Goal: Information Seeking & Learning: Learn about a topic

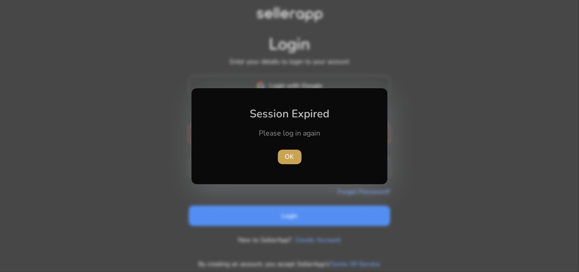
click at [292, 157] on span "OK" at bounding box center [289, 157] width 9 height 10
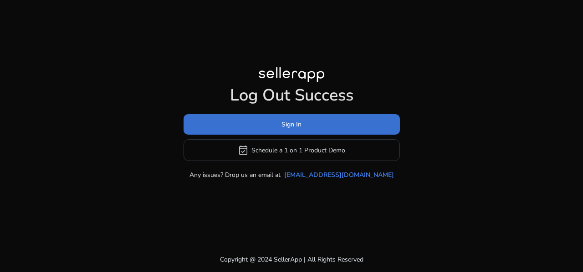
click at [303, 125] on span at bounding box center [291, 125] width 216 height 22
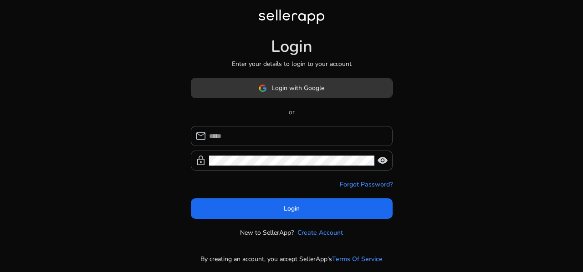
click at [306, 86] on span "Login with Google" at bounding box center [297, 88] width 53 height 10
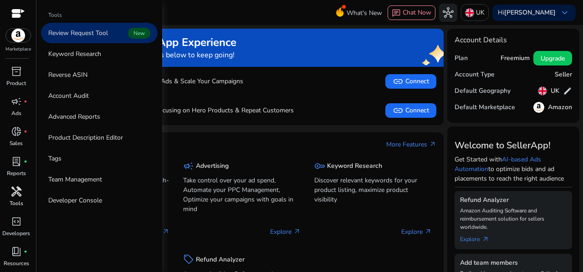
click at [14, 200] on p "Tools" at bounding box center [17, 203] width 14 height 8
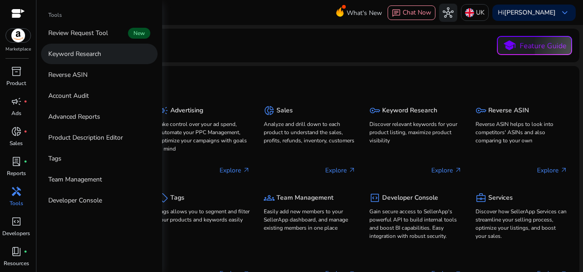
click at [100, 56] on p "Keyword Research" at bounding box center [74, 54] width 53 height 10
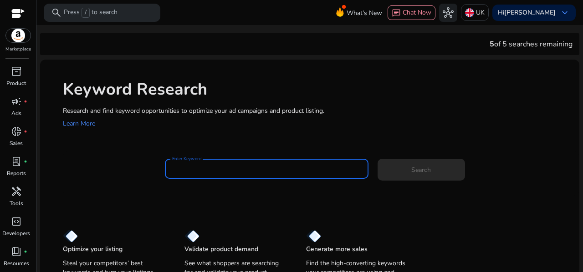
click at [226, 169] on input "Enter Keyword" at bounding box center [266, 169] width 189 height 10
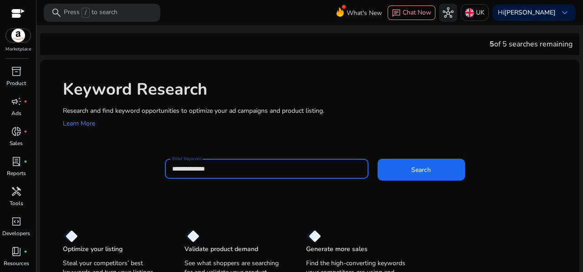
type input "**********"
click at [377, 159] on button "Search" at bounding box center [420, 170] width 87 height 22
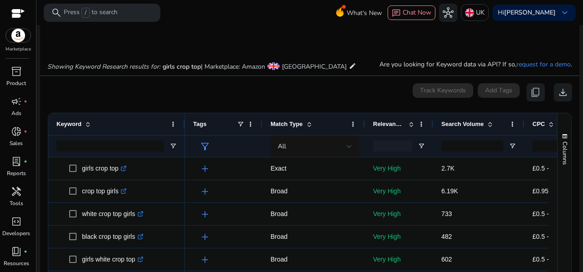
scroll to position [81, 0]
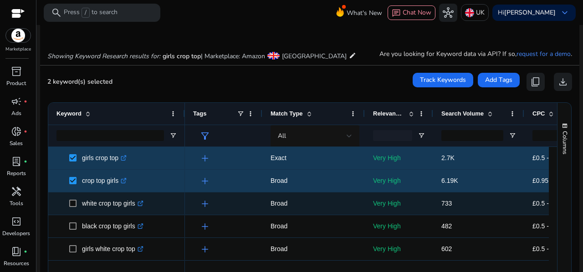
click at [66, 199] on span "white crop top girls .st0{fill:#2c8af8}" at bounding box center [116, 203] width 120 height 19
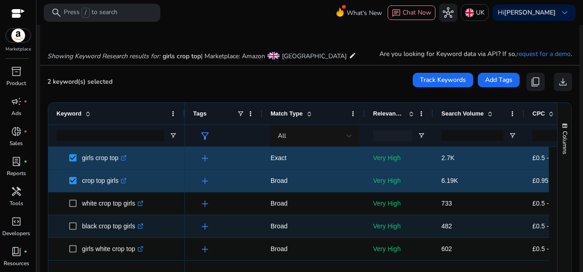
click at [65, 221] on span "black crop top girls .st0{fill:#2c8af8}" at bounding box center [116, 226] width 120 height 19
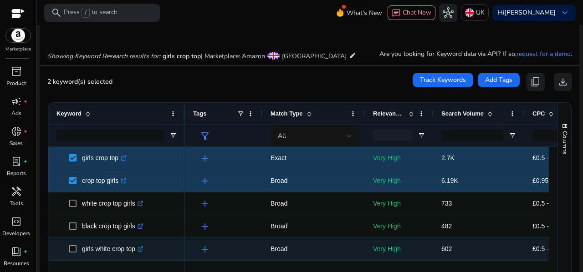
click at [64, 241] on span "girls white crop top .st0{fill:#2c8af8}" at bounding box center [116, 249] width 120 height 19
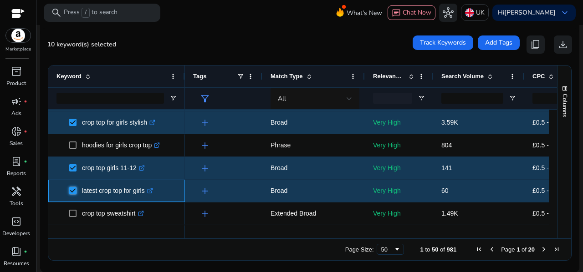
scroll to position [228, 0]
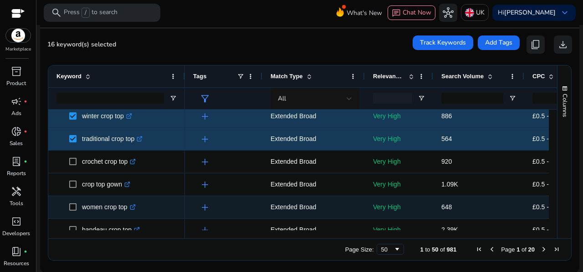
click at [71, 202] on span at bounding box center [75, 207] width 13 height 19
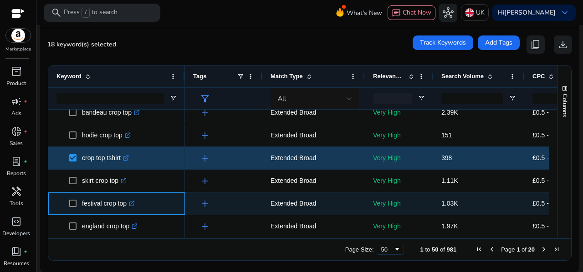
click at [72, 198] on span at bounding box center [75, 203] width 13 height 19
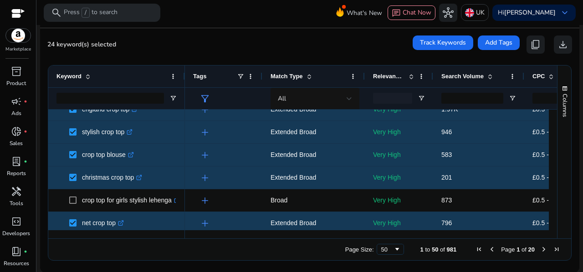
drag, startPoint x: 553, startPoint y: 191, endPoint x: 553, endPoint y: 197, distance: 5.9
click at [557, 197] on div "Columns Keyword Column Labels Drag here to set column labels" at bounding box center [564, 152] width 14 height 173
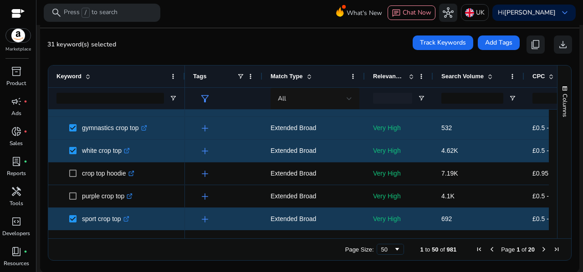
click at [540, 249] on span "Next Page" at bounding box center [543, 249] width 7 height 7
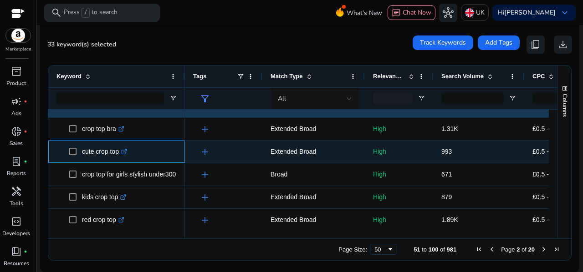
click at [76, 154] on span at bounding box center [75, 151] width 13 height 19
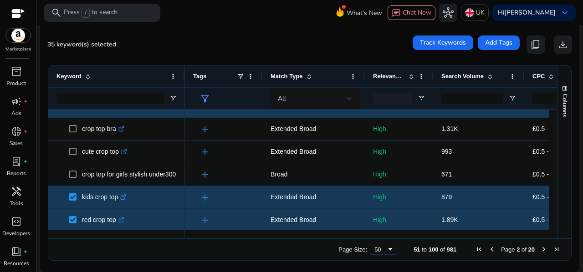
drag, startPoint x: 553, startPoint y: 123, endPoint x: 554, endPoint y: 131, distance: 8.2
click at [557, 131] on div "Columns" at bounding box center [564, 152] width 14 height 173
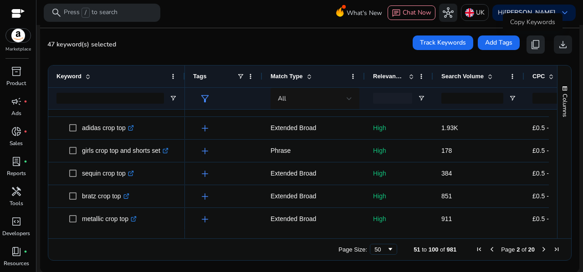
click at [530, 41] on span "content_copy" at bounding box center [535, 44] width 11 height 11
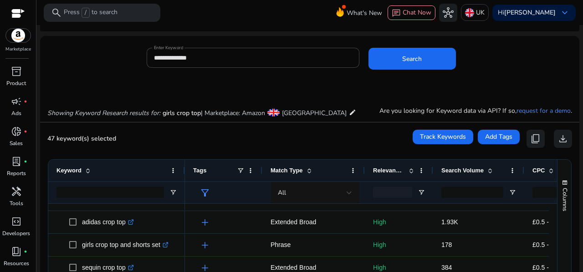
scroll to position [0, 0]
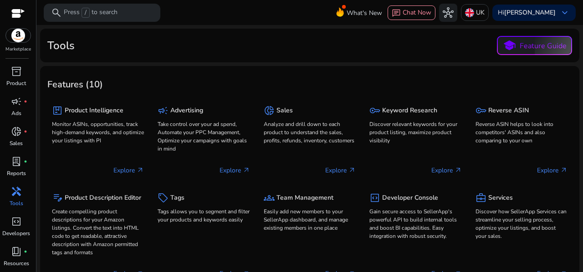
click at [18, 200] on p "Tools" at bounding box center [17, 203] width 14 height 8
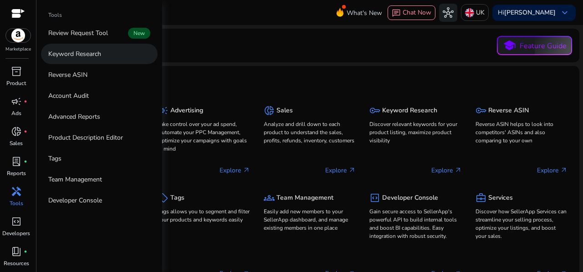
click at [85, 60] on link "Keyword Research" at bounding box center [99, 54] width 117 height 20
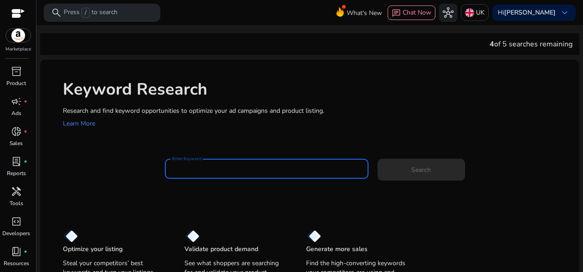
click at [211, 170] on input "Enter Keyword" at bounding box center [266, 169] width 189 height 10
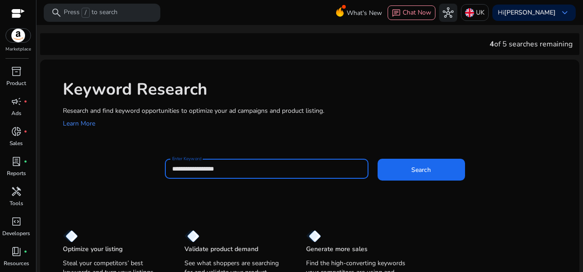
type input "**********"
click at [377, 159] on button "Search" at bounding box center [420, 170] width 87 height 22
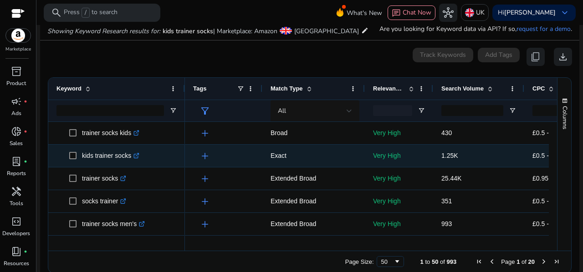
scroll to position [108, 0]
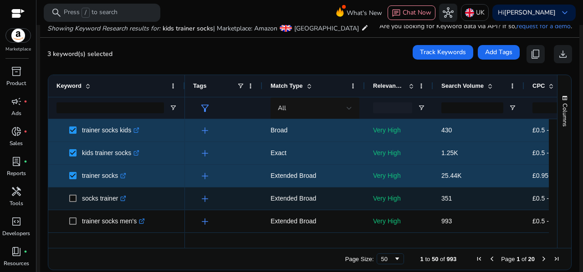
click at [71, 194] on span at bounding box center [75, 198] width 13 height 19
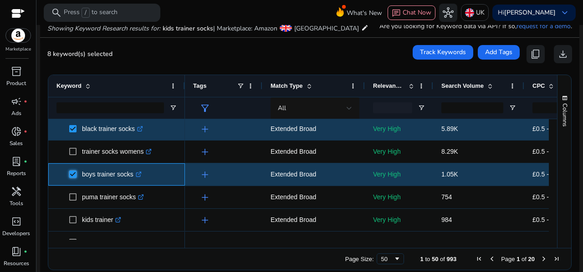
scroll to position [339, 0]
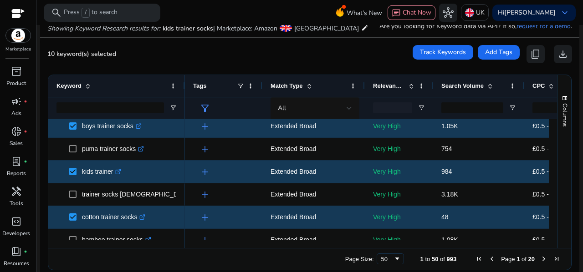
drag, startPoint x: 553, startPoint y: 163, endPoint x: 554, endPoint y: 172, distance: 8.8
click at [557, 172] on div "Columns Keyword Column Labels Drag here to set column labels" at bounding box center [564, 161] width 14 height 173
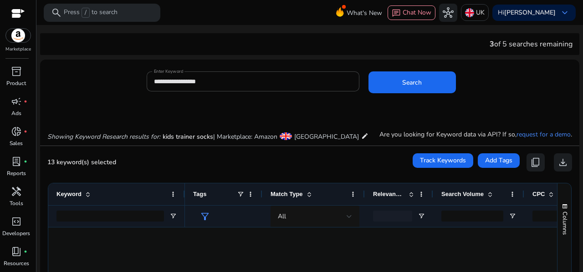
scroll to position [448, 0]
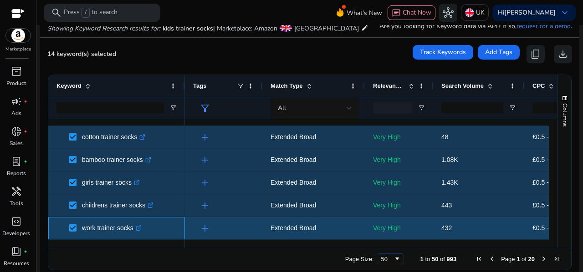
click at [76, 228] on span at bounding box center [75, 228] width 13 height 19
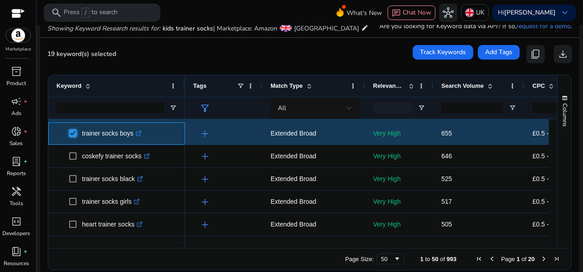
scroll to position [705, 0]
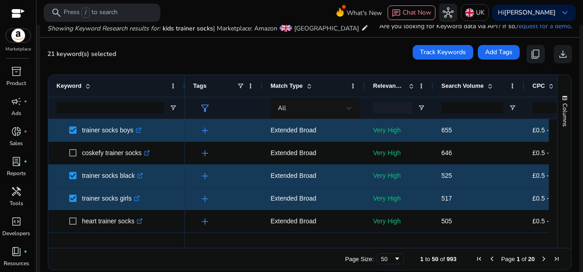
drag, startPoint x: 553, startPoint y: 202, endPoint x: 555, endPoint y: 210, distance: 8.4
click at [557, 210] on div "Columns Keyword Column Labels Drag here to set column labels" at bounding box center [564, 161] width 14 height 173
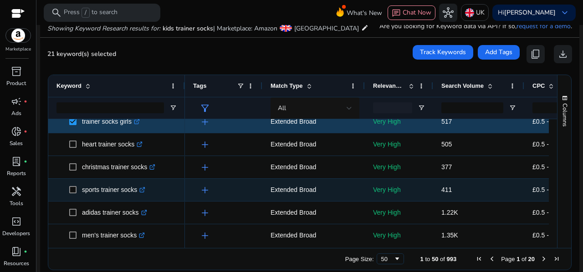
click at [76, 189] on span at bounding box center [75, 190] width 13 height 19
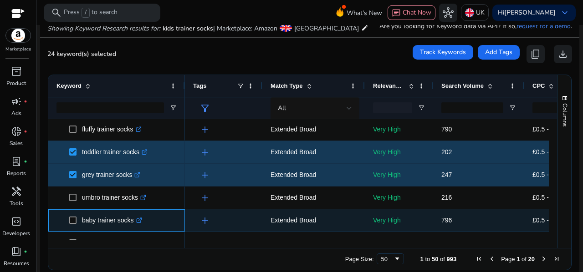
click at [70, 215] on span at bounding box center [75, 220] width 13 height 19
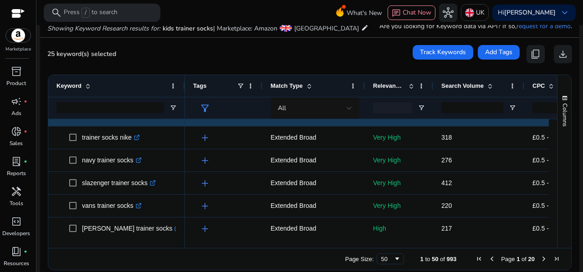
click at [540, 257] on span "Next Page" at bounding box center [543, 258] width 7 height 7
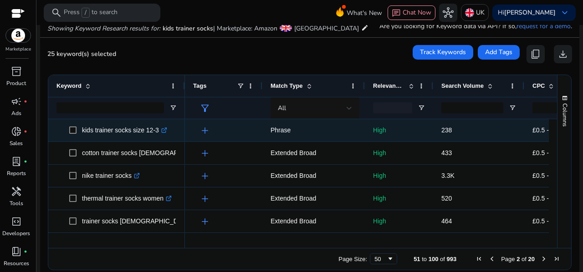
click at [76, 130] on span at bounding box center [75, 130] width 13 height 19
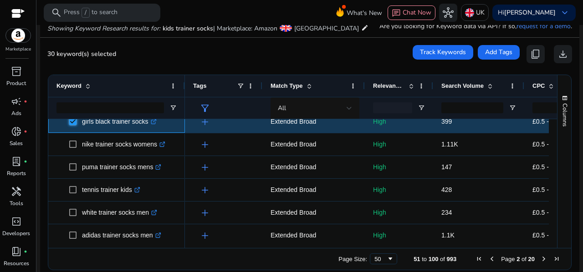
scroll to position [765, 0]
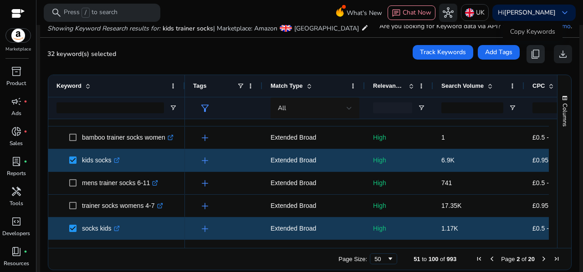
click at [533, 55] on span "content_copy" at bounding box center [535, 54] width 11 height 11
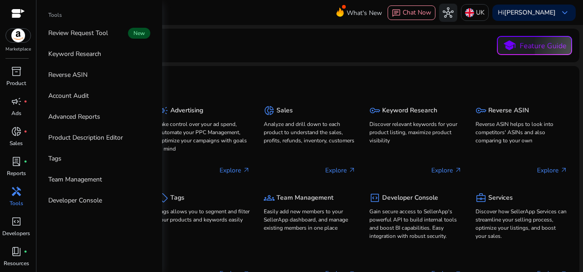
click at [19, 200] on p "Tools" at bounding box center [17, 203] width 14 height 8
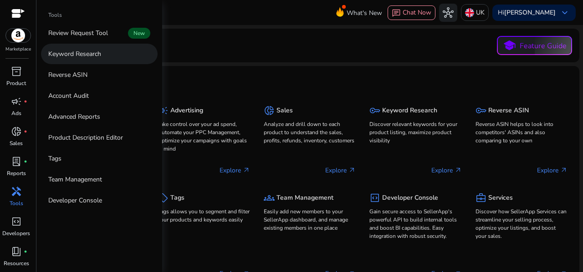
click at [96, 57] on p "Keyword Research" at bounding box center [74, 54] width 53 height 10
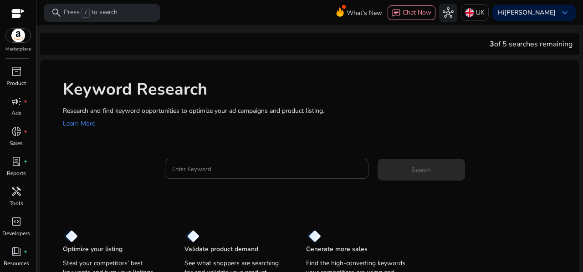
click at [205, 165] on input "Enter Keyword" at bounding box center [266, 169] width 189 height 10
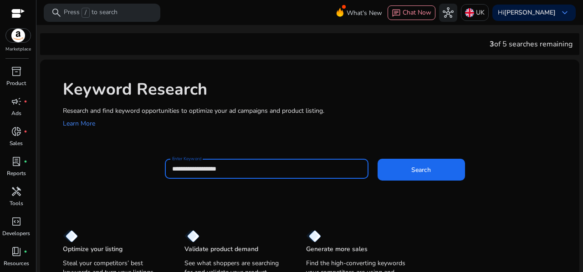
type input "**********"
click at [377, 159] on button "Search" at bounding box center [420, 170] width 87 height 22
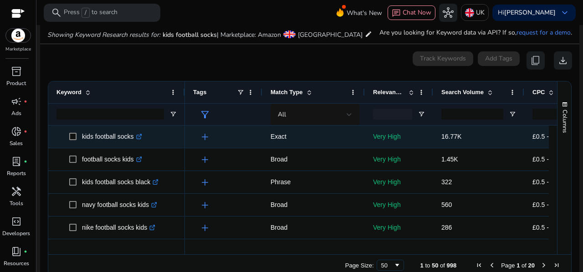
scroll to position [108, 0]
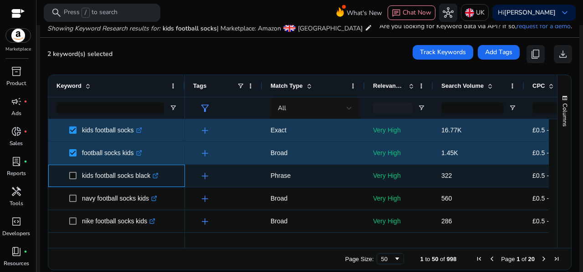
click at [68, 172] on span "kids football socks black .st0{fill:#2c8af8}" at bounding box center [116, 176] width 120 height 19
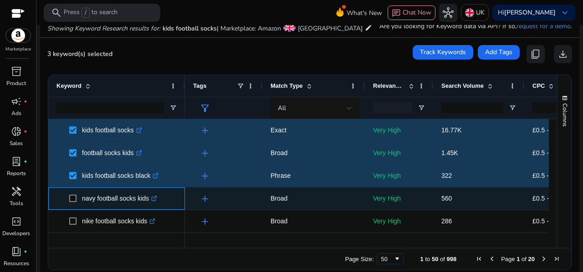
click at [71, 193] on span at bounding box center [75, 198] width 13 height 19
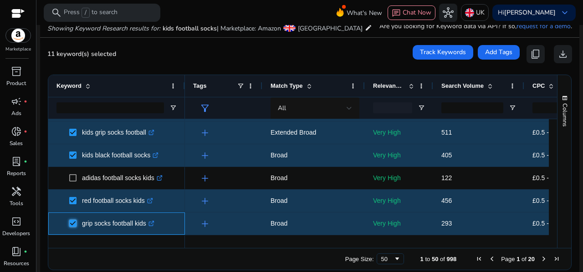
scroll to position [231, 0]
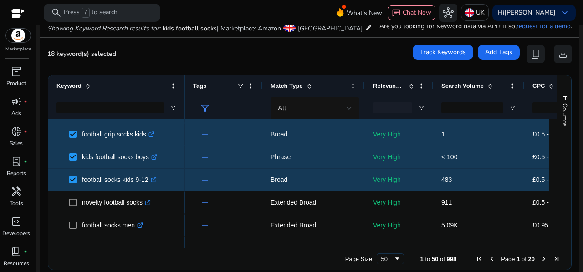
drag, startPoint x: 549, startPoint y: 167, endPoint x: 551, endPoint y: 177, distance: 9.7
click at [551, 177] on div at bounding box center [552, 179] width 8 height 121
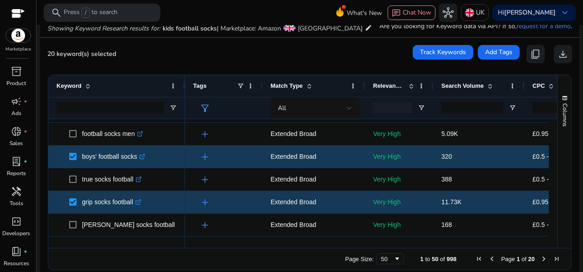
drag, startPoint x: 549, startPoint y: 176, endPoint x: 549, endPoint y: 187, distance: 10.9
click at [549, 187] on div at bounding box center [552, 191] width 8 height 1138
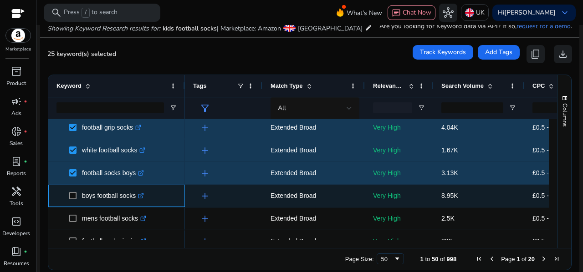
click at [71, 191] on span at bounding box center [75, 196] width 13 height 19
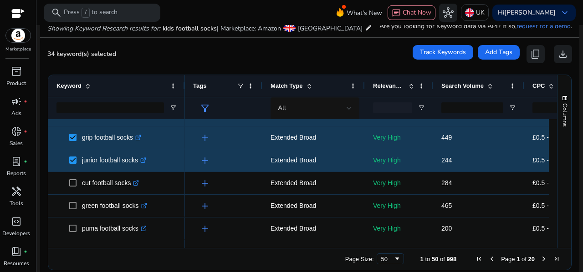
click at [540, 259] on span "Next Page" at bounding box center [543, 258] width 7 height 7
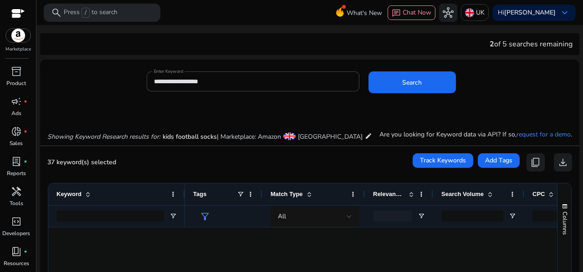
scroll to position [385, 0]
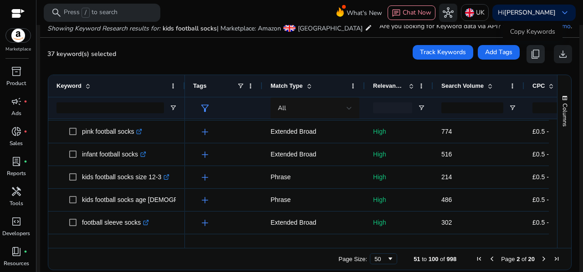
click at [534, 55] on span "content_copy" at bounding box center [535, 54] width 11 height 11
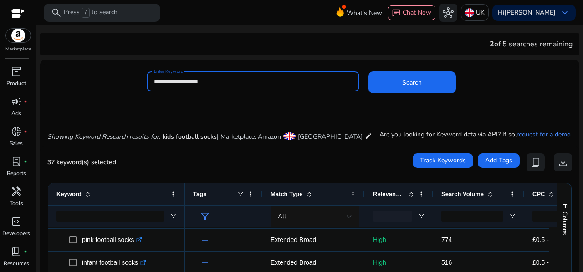
drag, startPoint x: 221, startPoint y: 78, endPoint x: 167, endPoint y: 80, distance: 54.6
click at [167, 80] on input "**********" at bounding box center [253, 81] width 198 height 10
click at [368, 71] on button "Search" at bounding box center [411, 82] width 87 height 22
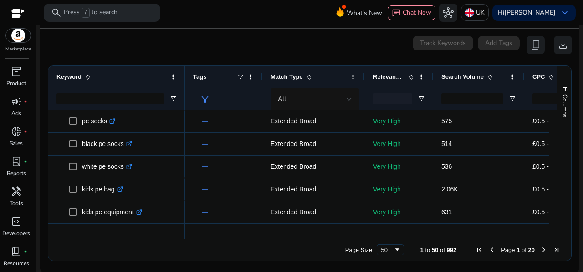
scroll to position [118, 0]
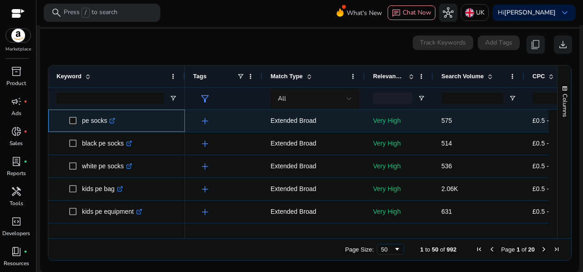
click at [72, 115] on span at bounding box center [75, 120] width 13 height 19
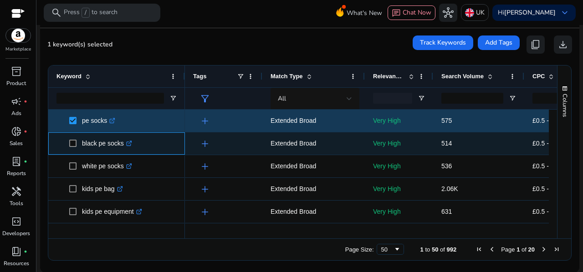
click at [70, 139] on span at bounding box center [75, 143] width 13 height 19
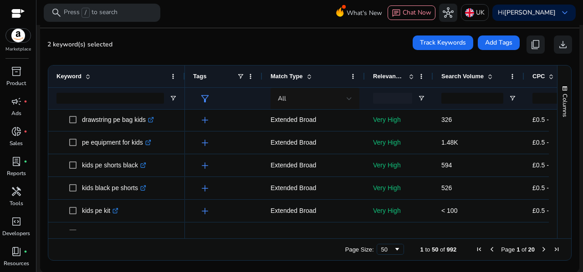
scroll to position [0, 0]
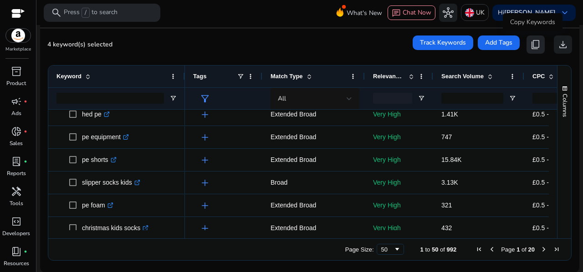
click at [530, 41] on span "content_copy" at bounding box center [535, 44] width 11 height 11
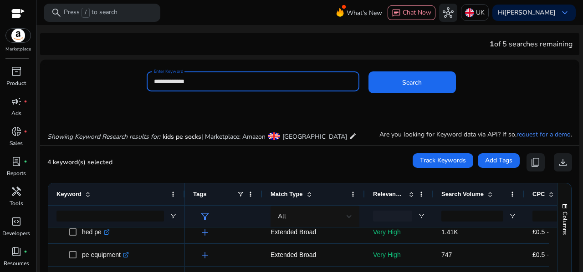
click at [175, 81] on input "**********" at bounding box center [253, 81] width 198 height 10
type input "**********"
click at [368, 71] on button "Search" at bounding box center [411, 82] width 87 height 22
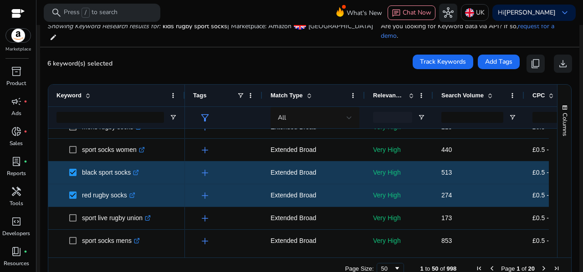
click at [557, 171] on div "Columns" at bounding box center [564, 171] width 14 height 173
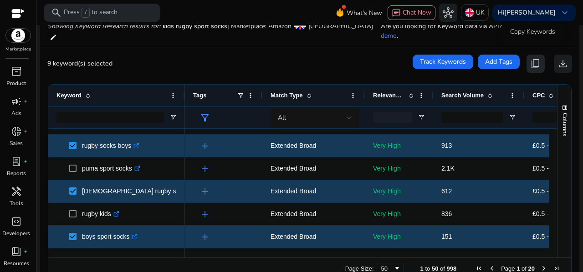
click at [532, 58] on span "content_copy" at bounding box center [535, 63] width 11 height 11
